Goal: Task Accomplishment & Management: Complete application form

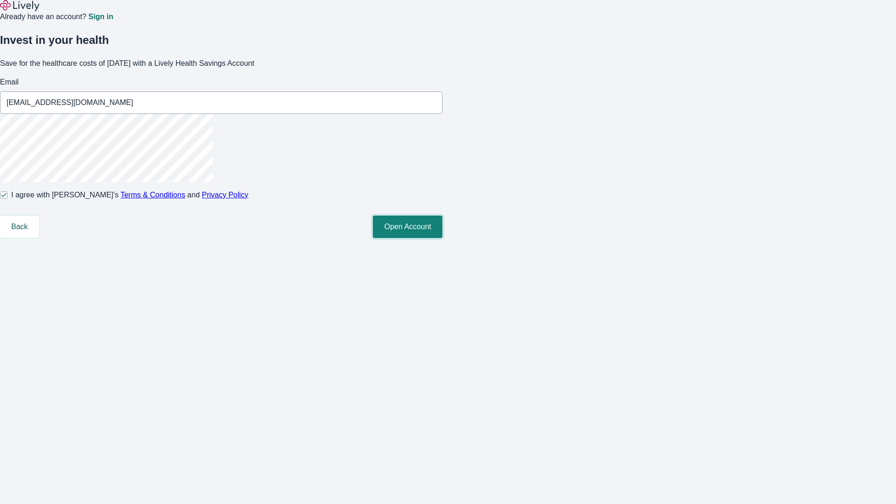
click at [443, 238] on button "Open Account" at bounding box center [408, 227] width 70 height 22
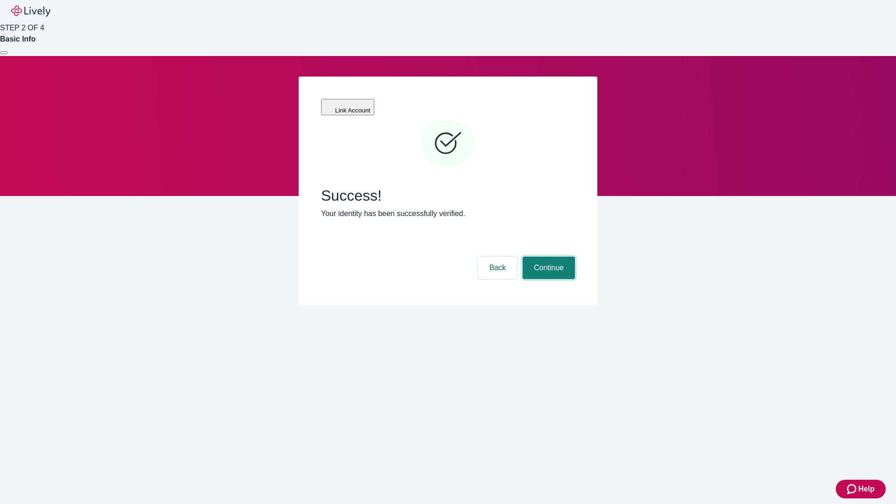
click at [548, 257] on button "Continue" at bounding box center [549, 268] width 52 height 22
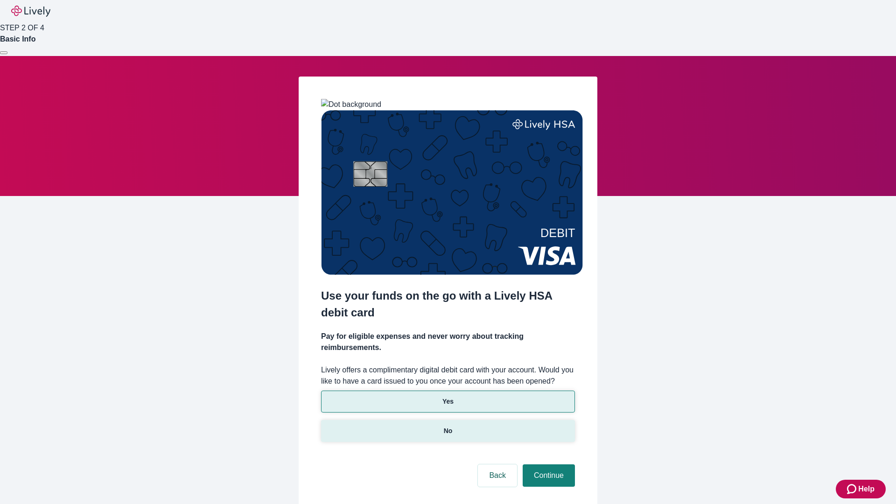
click at [448, 426] on p "No" at bounding box center [448, 431] width 9 height 10
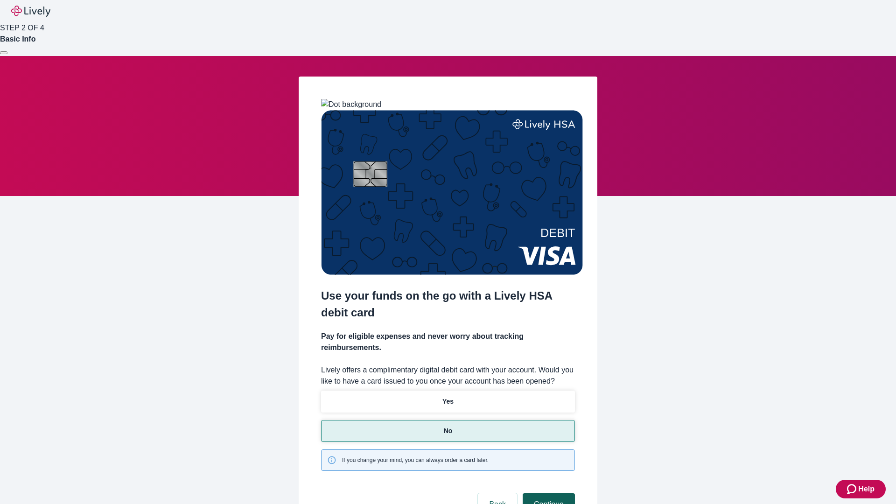
click at [548, 493] on button "Continue" at bounding box center [549, 504] width 52 height 22
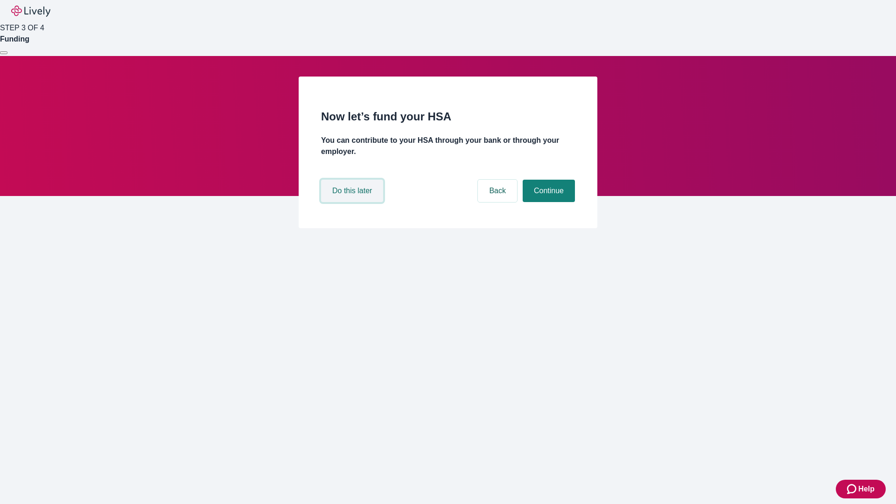
click at [353, 202] on button "Do this later" at bounding box center [352, 191] width 62 height 22
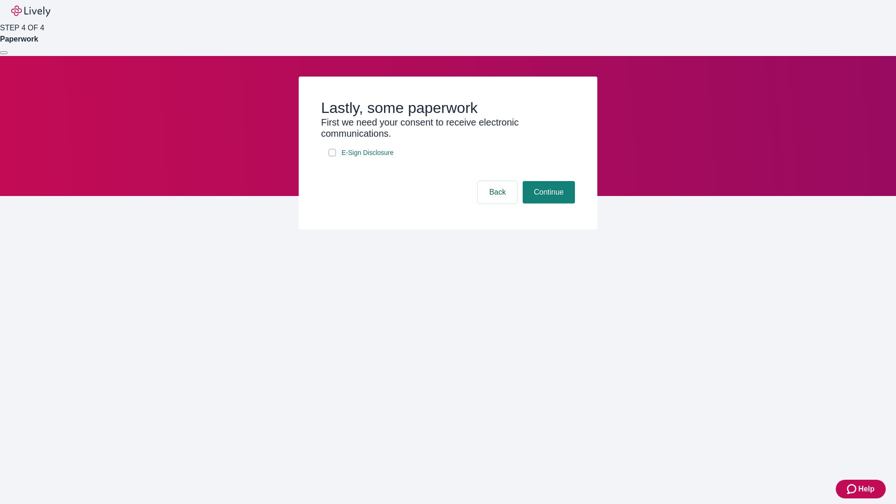
click at [332, 156] on input "E-Sign Disclosure" at bounding box center [332, 152] width 7 height 7
checkbox input "true"
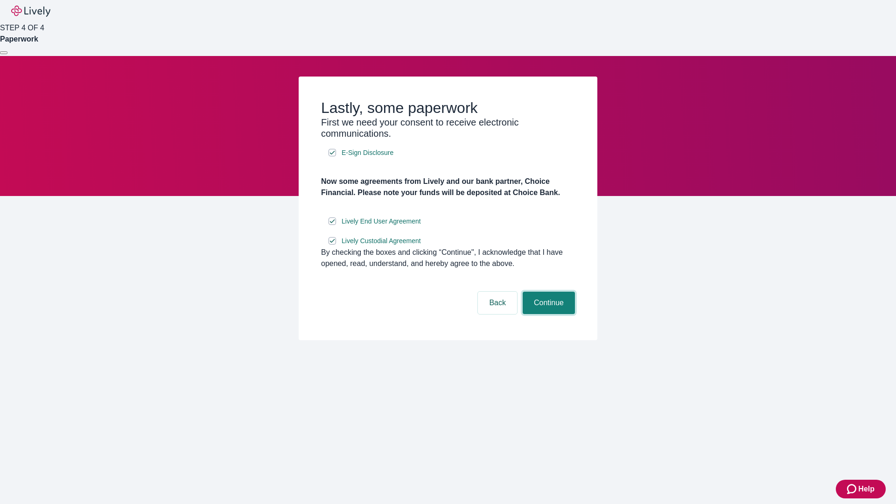
click at [548, 314] on button "Continue" at bounding box center [549, 303] width 52 height 22
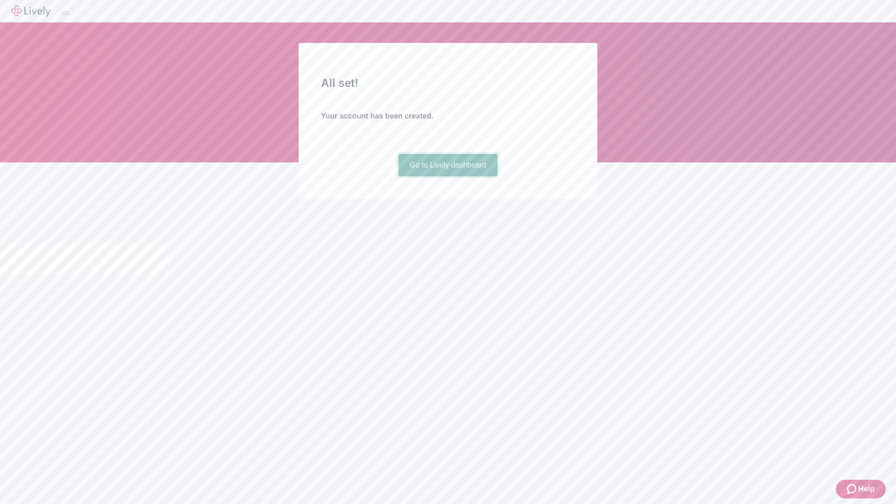
click at [448, 176] on link "Go to Lively dashboard" at bounding box center [448, 165] width 99 height 22
